Goal: Task Accomplishment & Management: Manage account settings

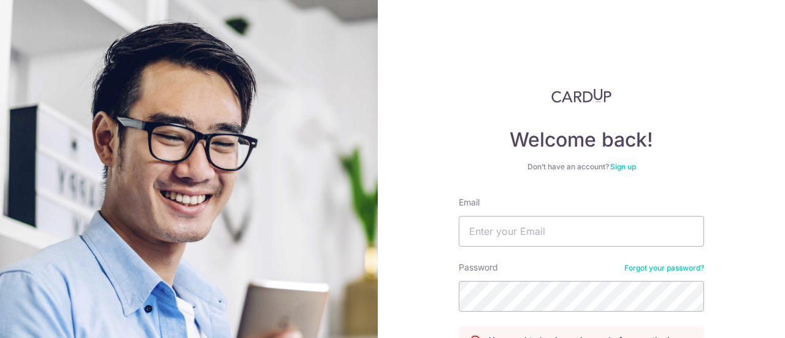
scroll to position [123, 0]
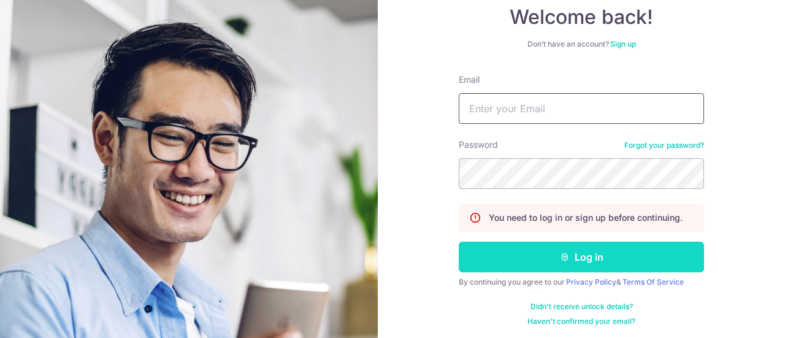
type input "[PERSON_NAME][EMAIL_ADDRESS][PERSON_NAME][DOMAIN_NAME]"
click at [570, 258] on button "Log in" at bounding box center [581, 257] width 245 height 31
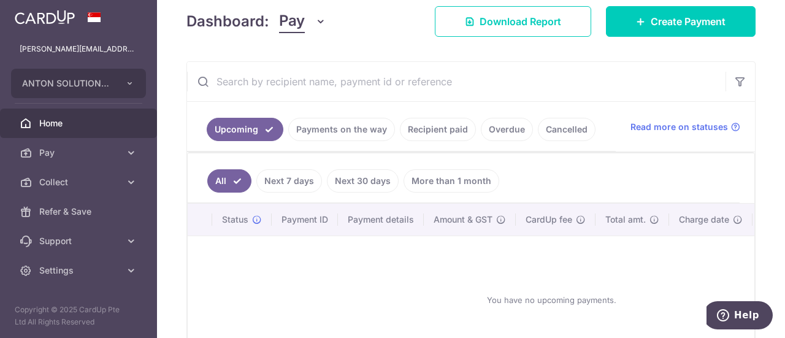
scroll to position [184, 0]
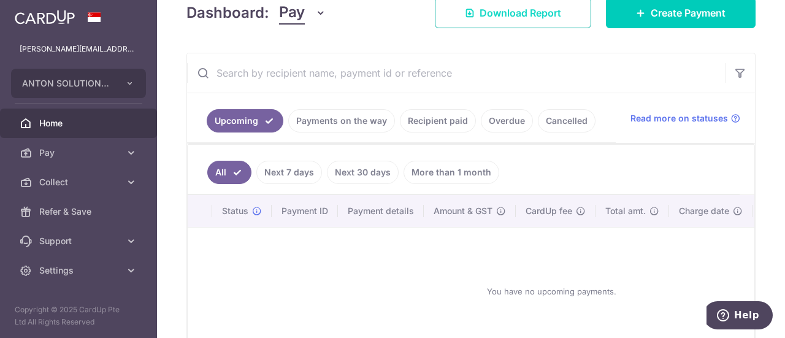
click at [499, 18] on span "Download Report" at bounding box center [520, 13] width 82 height 15
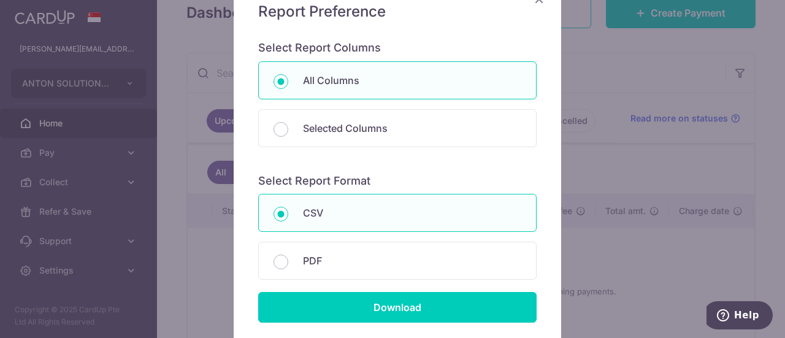
scroll to position [184, 0]
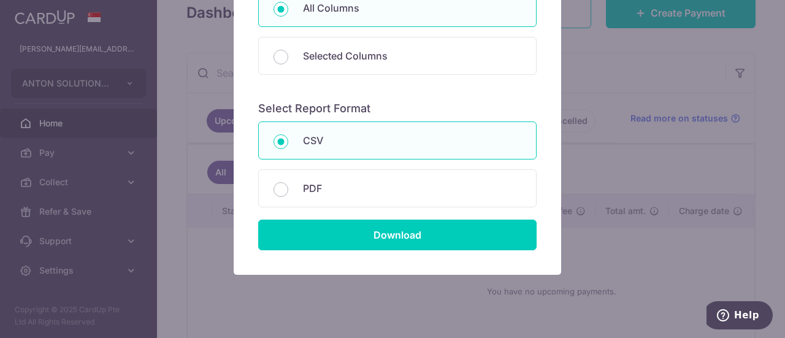
drag, startPoint x: 682, startPoint y: 311, endPoint x: 667, endPoint y: 305, distance: 16.5
click at [682, 311] on div "Report Preference Select Report Columns All Columns Selected Columns Payment Id…" at bounding box center [392, 169] width 785 height 338
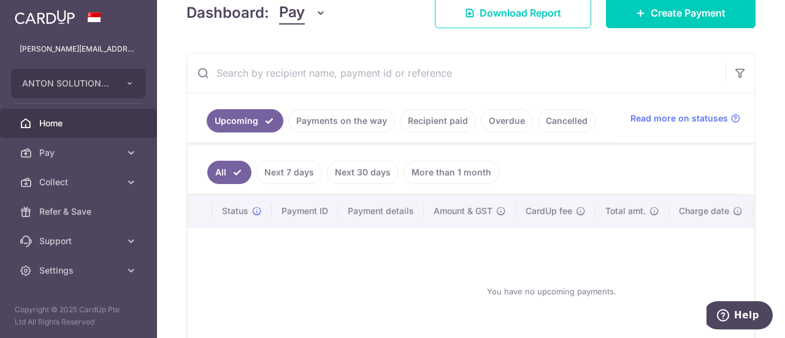
click at [331, 211] on th "Payment ID" at bounding box center [305, 211] width 66 height 32
click at [337, 119] on link "Payments on the way" at bounding box center [341, 120] width 107 height 23
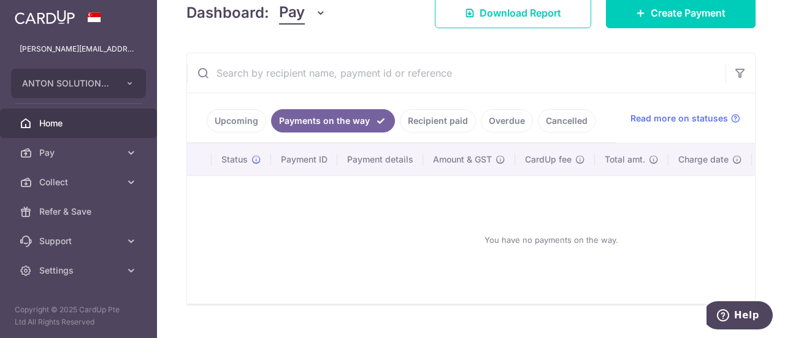
click at [237, 120] on link "Upcoming" at bounding box center [236, 120] width 59 height 23
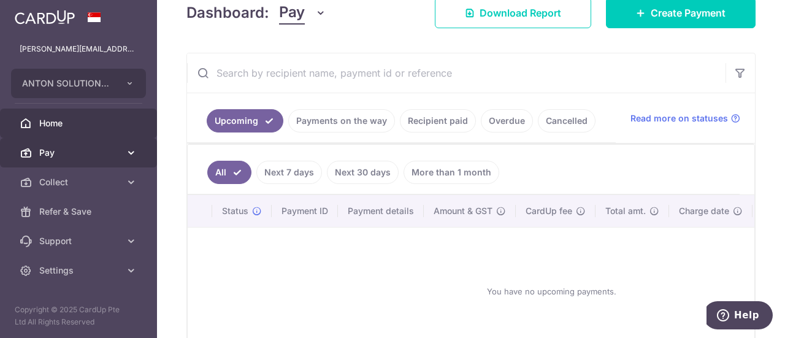
click at [90, 158] on span "Pay" at bounding box center [79, 153] width 81 height 12
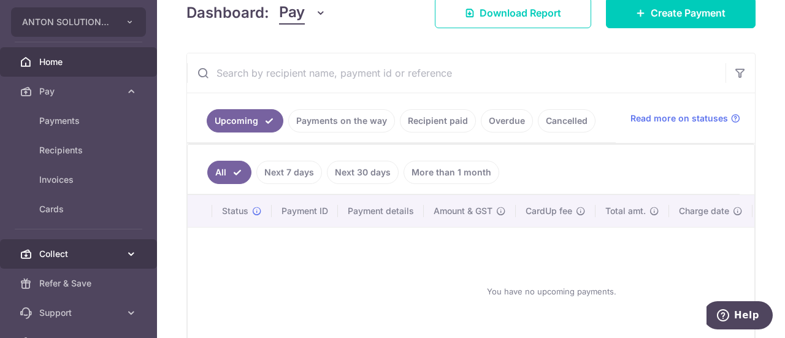
scroll to position [129, 0]
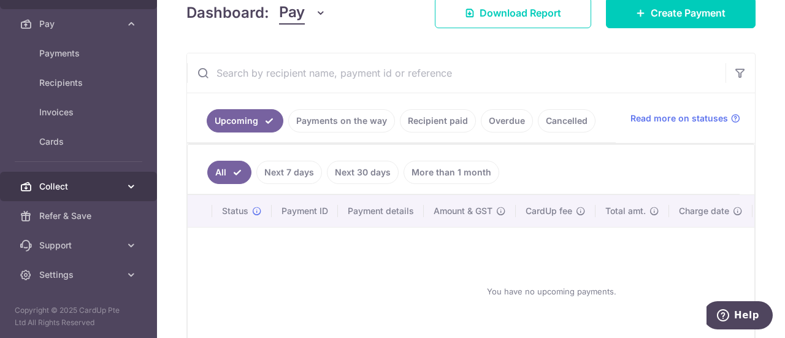
click at [93, 185] on span "Collect" at bounding box center [79, 186] width 81 height 12
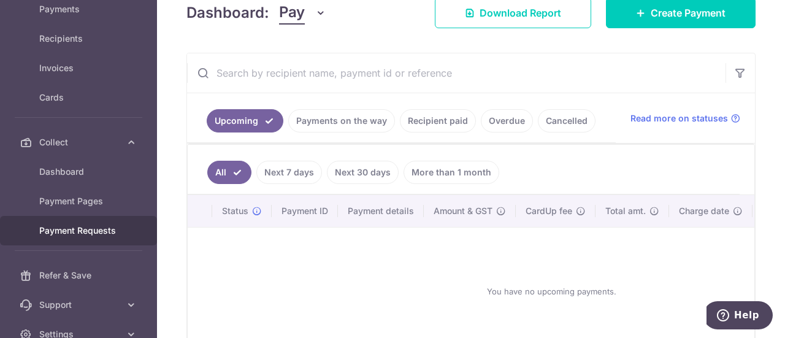
scroll to position [232, 0]
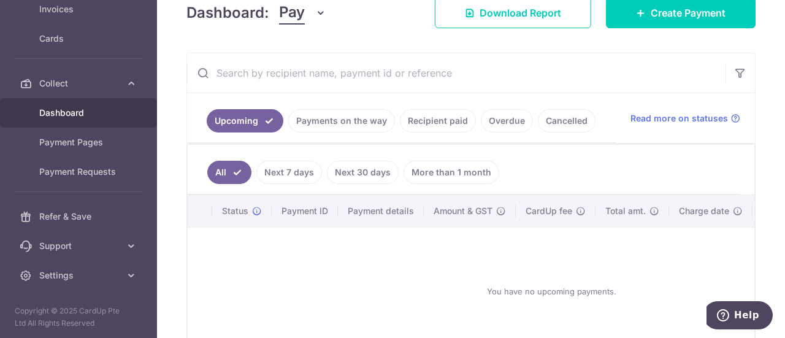
click at [108, 112] on span "Dashboard" at bounding box center [79, 113] width 81 height 12
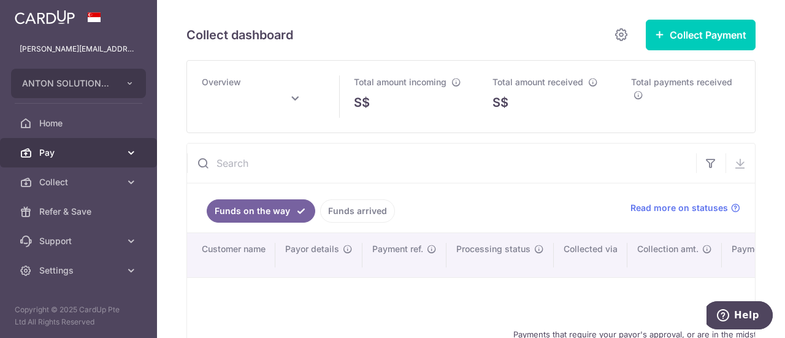
click at [102, 153] on span "Pay" at bounding box center [79, 153] width 81 height 12
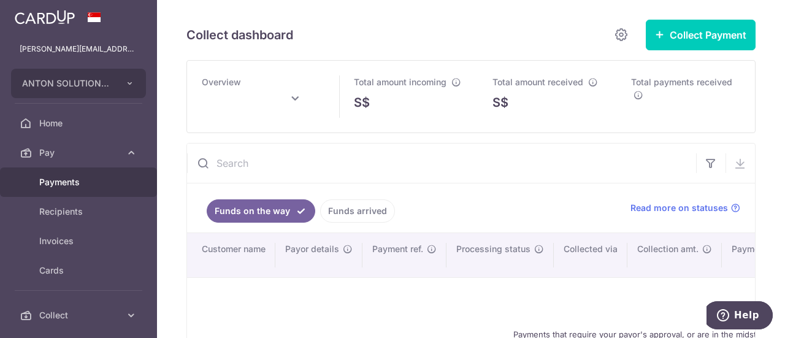
click at [82, 181] on span "Payments" at bounding box center [79, 182] width 81 height 12
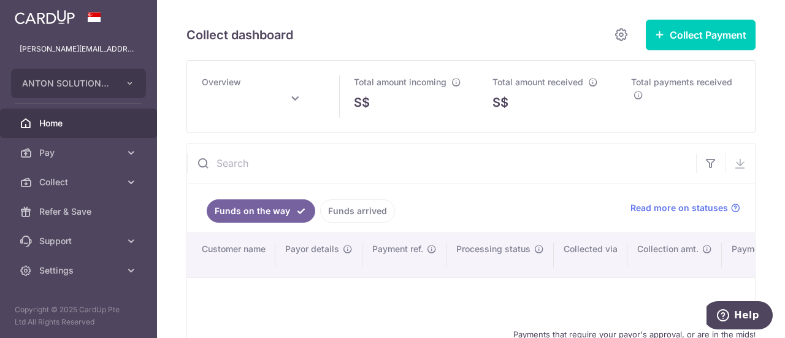
click at [116, 115] on link "Home" at bounding box center [78, 123] width 157 height 29
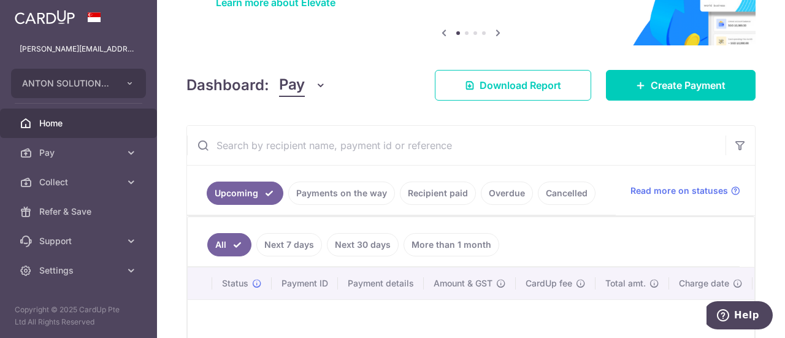
scroll to position [245, 0]
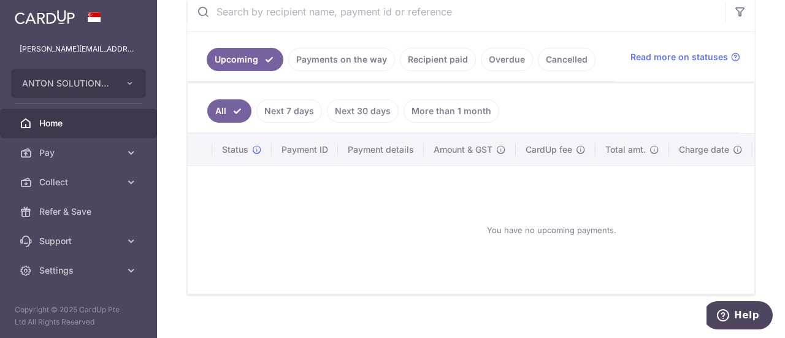
click at [506, 59] on link "Overdue" at bounding box center [507, 59] width 52 height 23
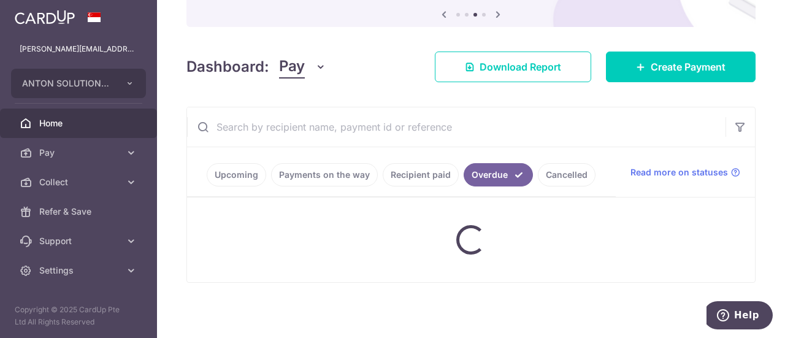
scroll to position [212, 0]
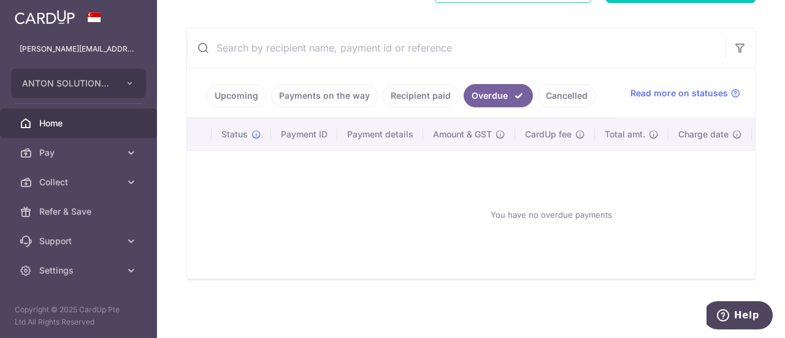
click at [424, 94] on link "Recipient paid" at bounding box center [421, 95] width 76 height 23
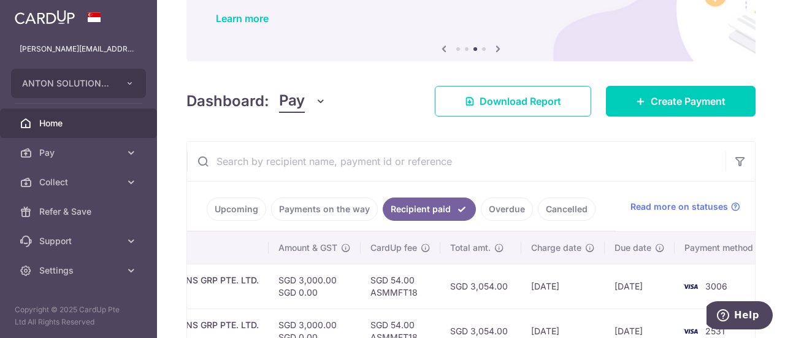
scroll to position [184, 0]
